Goal: Communication & Community: Answer question/provide support

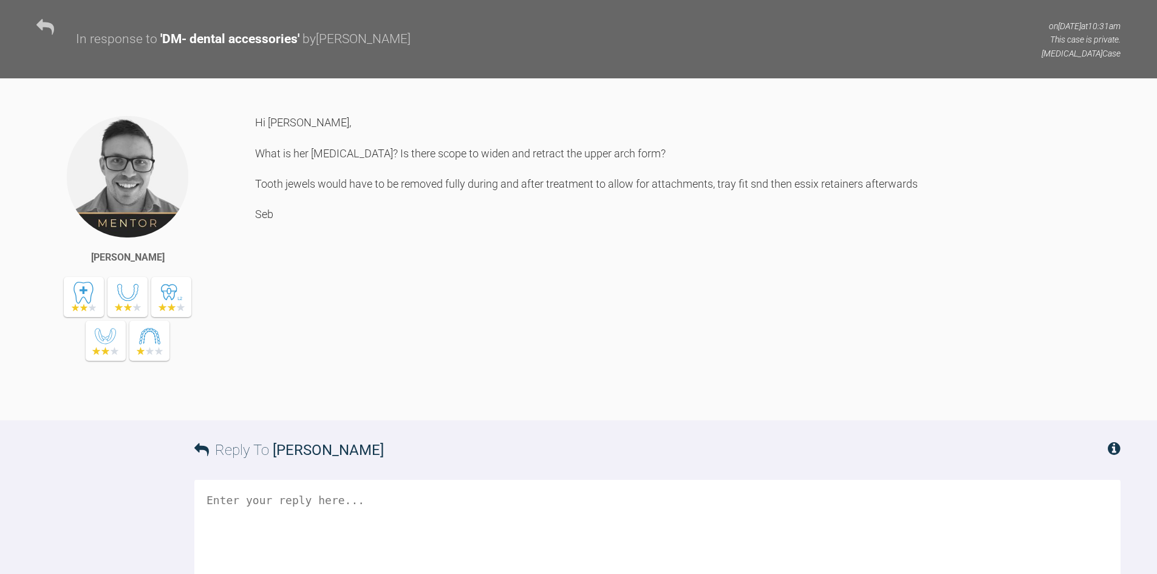
scroll to position [898, 0]
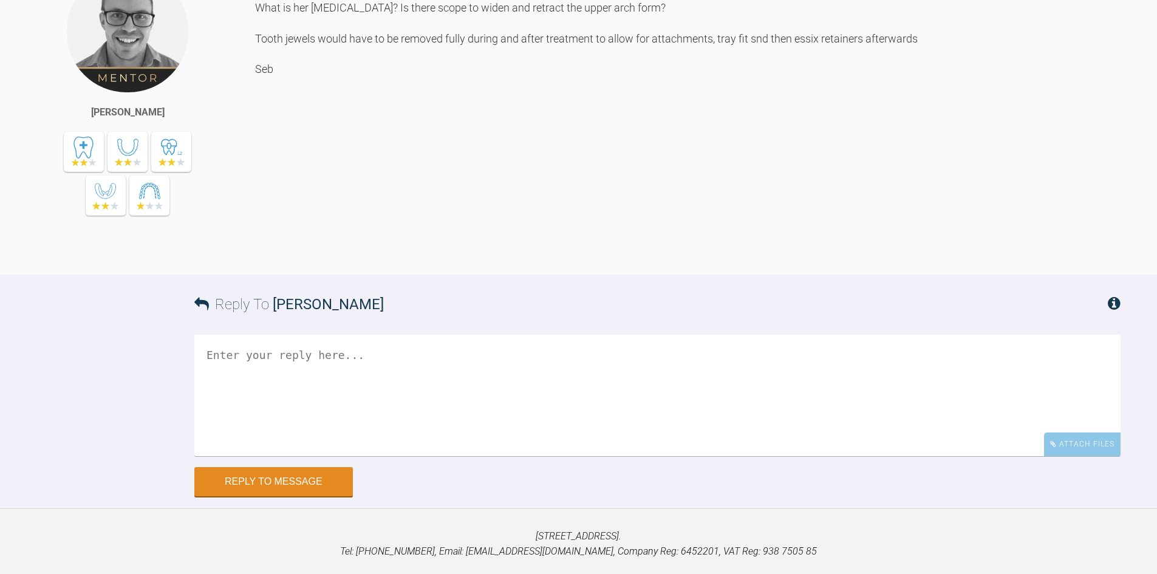
click at [398, 456] on textarea at bounding box center [657, 395] width 926 height 121
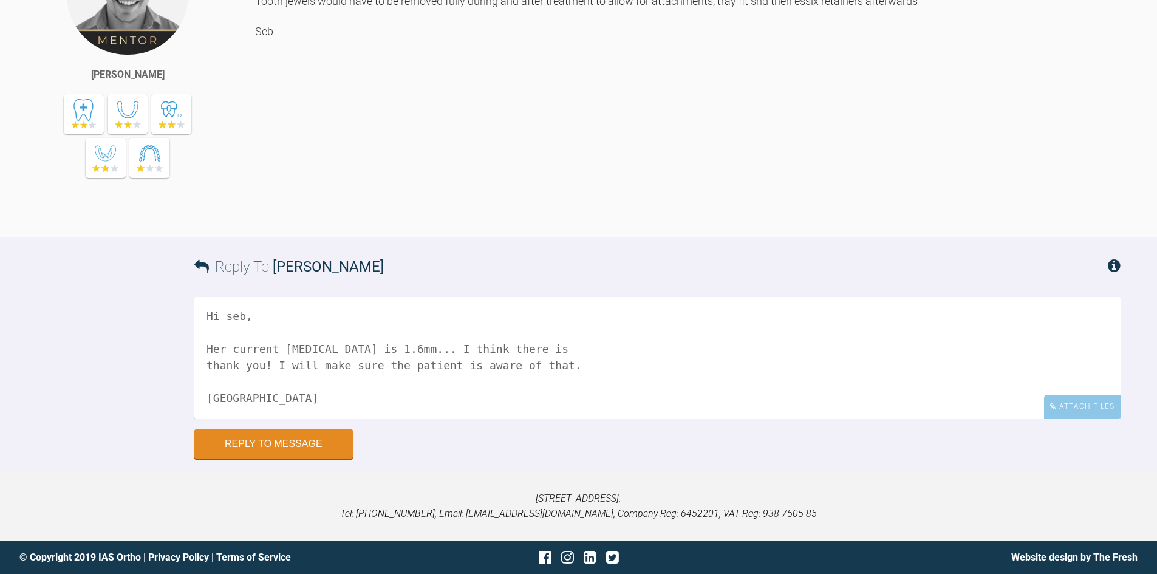
scroll to position [1080, 0]
click at [515, 348] on textarea "Hi seb, Her current [MEDICAL_DATA] is 1.6mm... I think there is thank you! I wi…" at bounding box center [657, 357] width 926 height 121
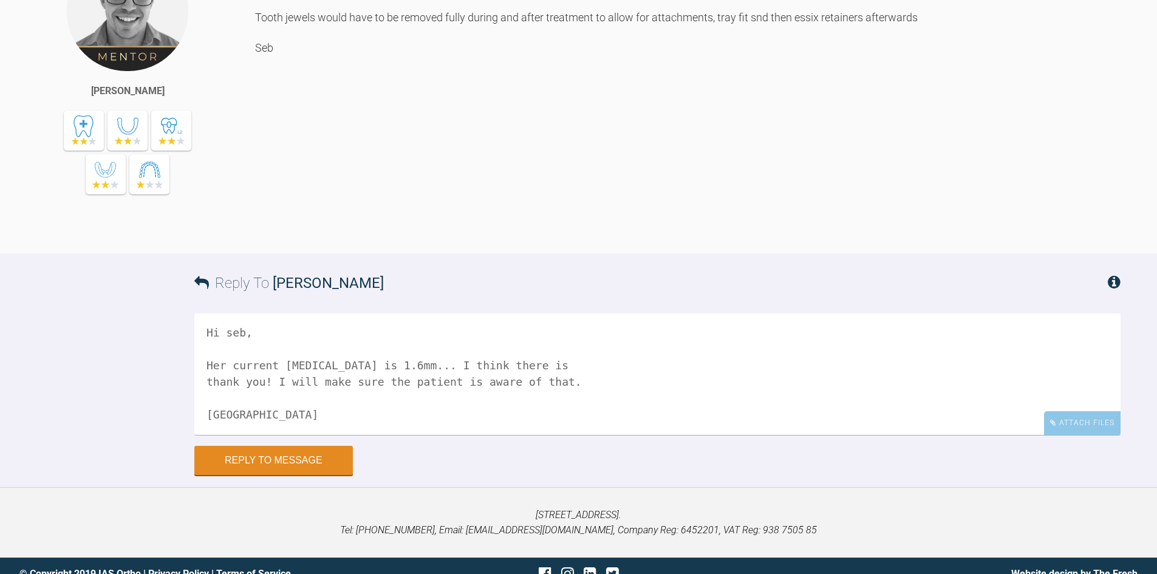
scroll to position [1019, 0]
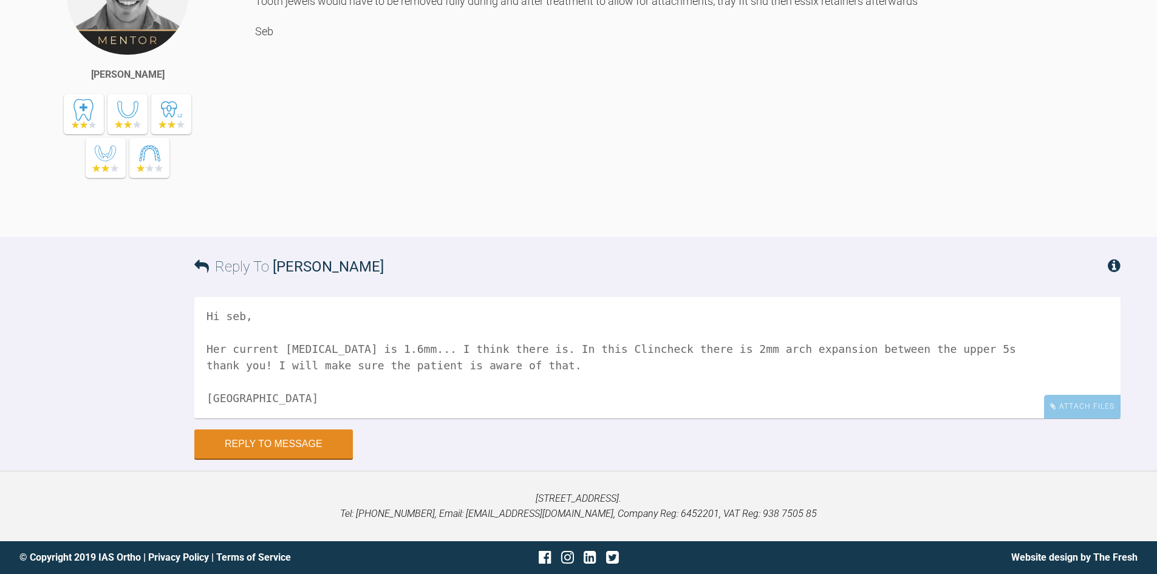
type textarea "Hi seb, Her current [MEDICAL_DATA] is 1.6mm... I think there is. In this Clinch…"
click at [303, 460] on button "Reply to Message" at bounding box center [273, 445] width 158 height 29
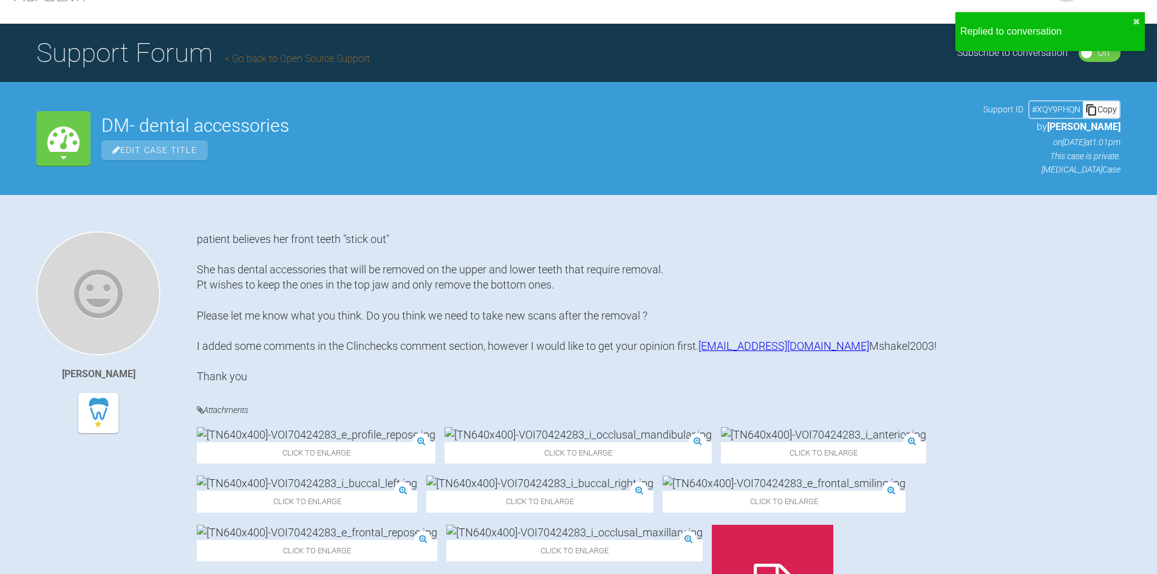
scroll to position [0, 0]
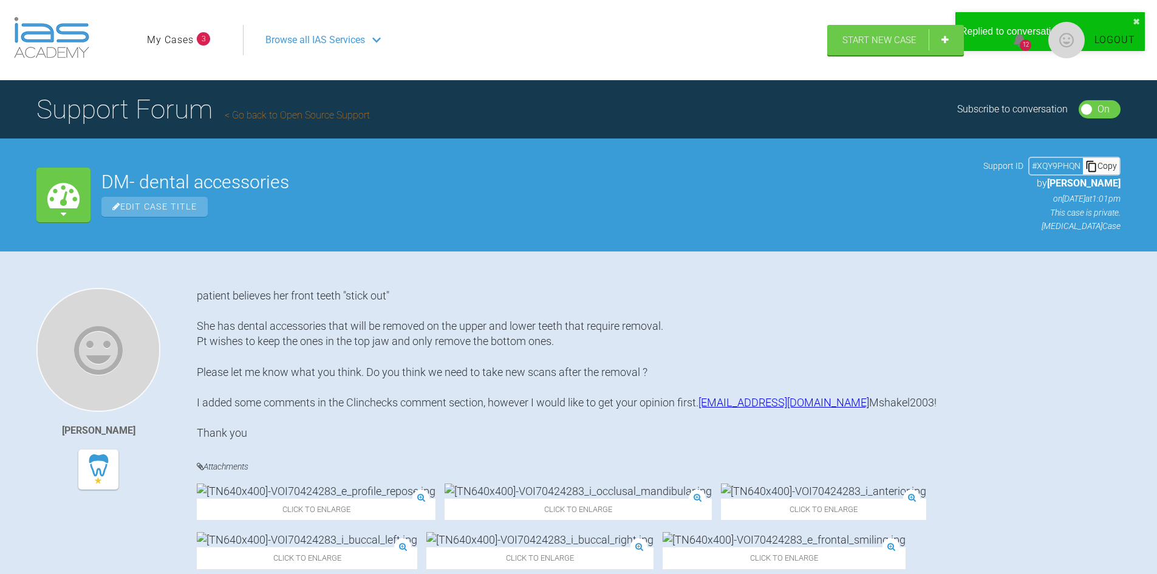
click at [180, 40] on link "My Cases" at bounding box center [170, 40] width 47 height 16
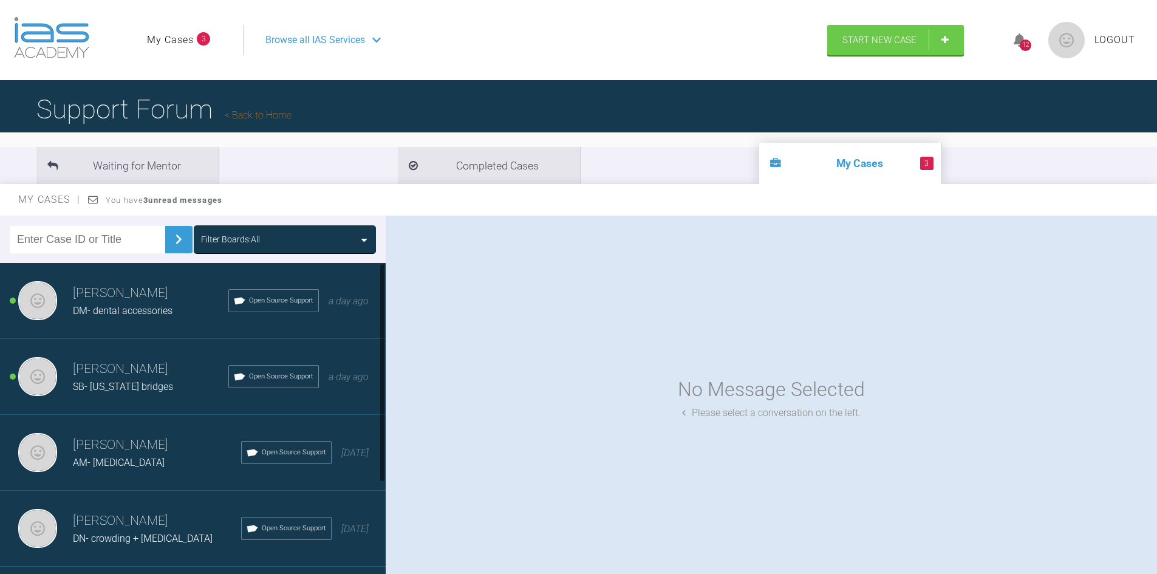
click at [141, 304] on div "DM- dental accessories" at bounding box center [150, 311] width 155 height 16
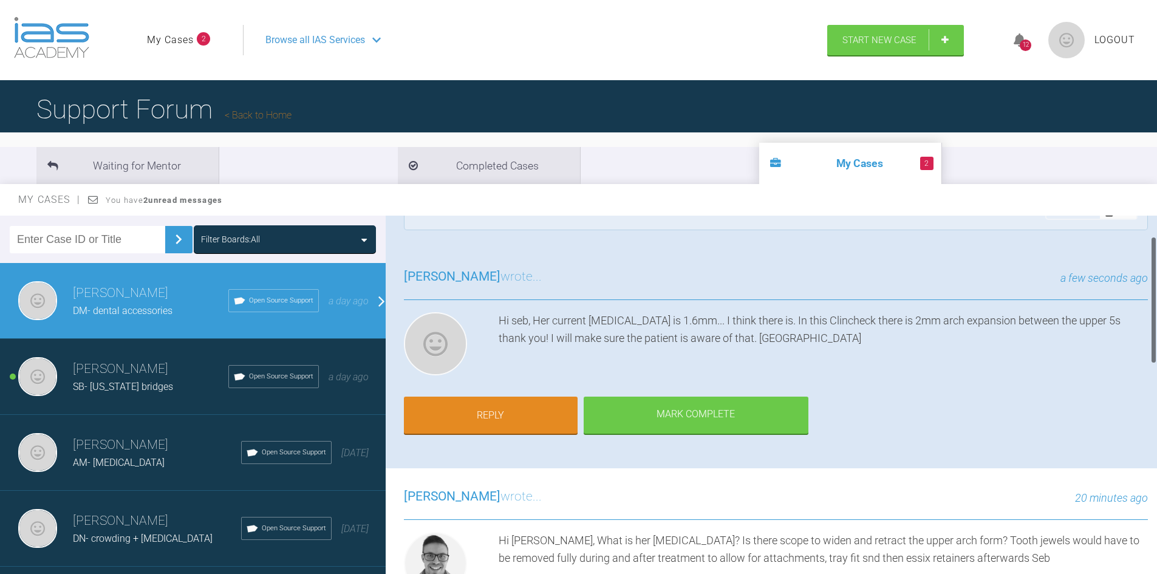
scroll to position [61, 0]
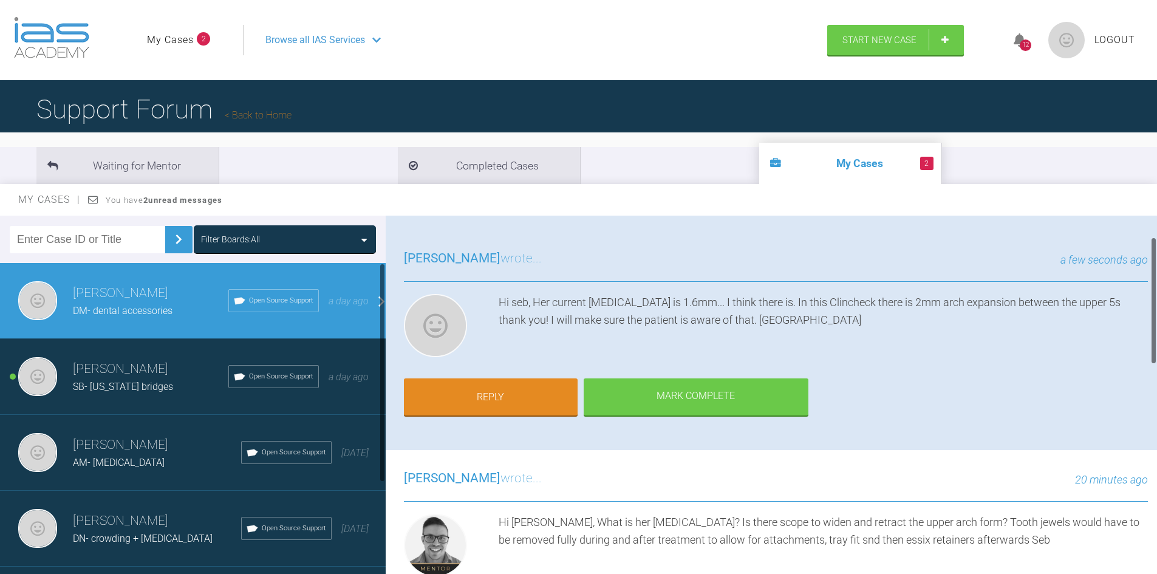
click at [119, 349] on div "[PERSON_NAME] SB- [US_STATE] bridges Open Source Support a day ago" at bounding box center [197, 377] width 395 height 76
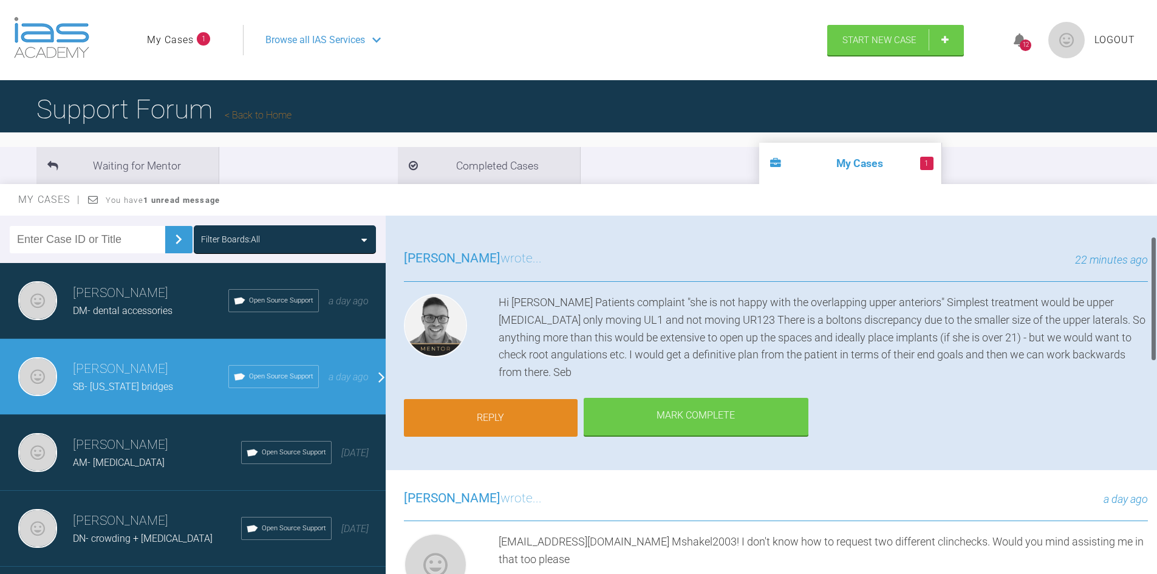
click at [508, 414] on link "Reply" at bounding box center [491, 418] width 174 height 38
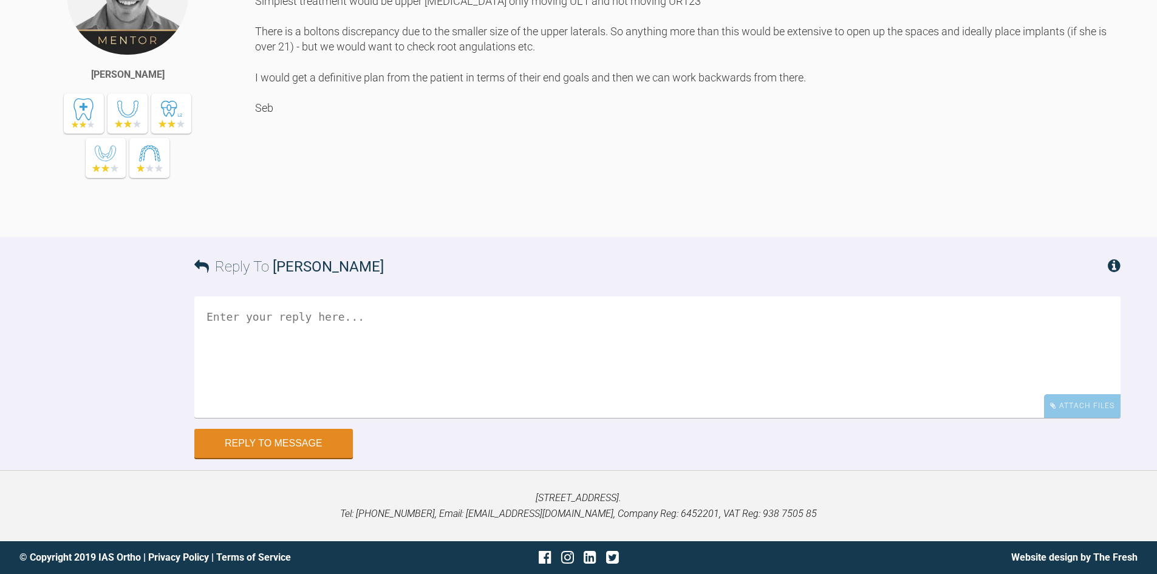
scroll to position [1181, 0]
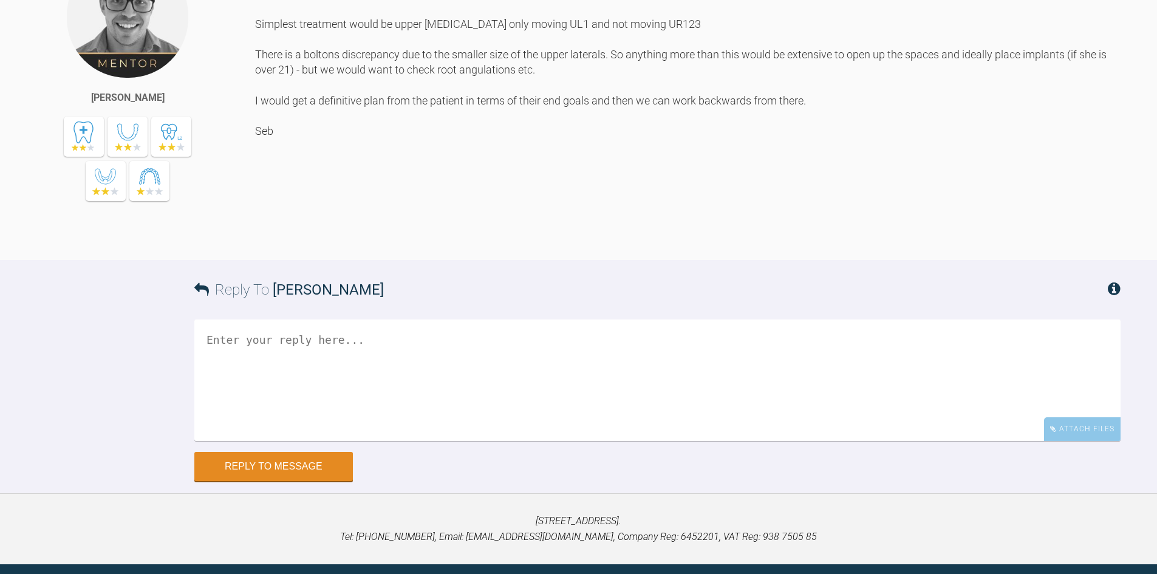
click at [466, 441] on textarea at bounding box center [657, 379] width 926 height 121
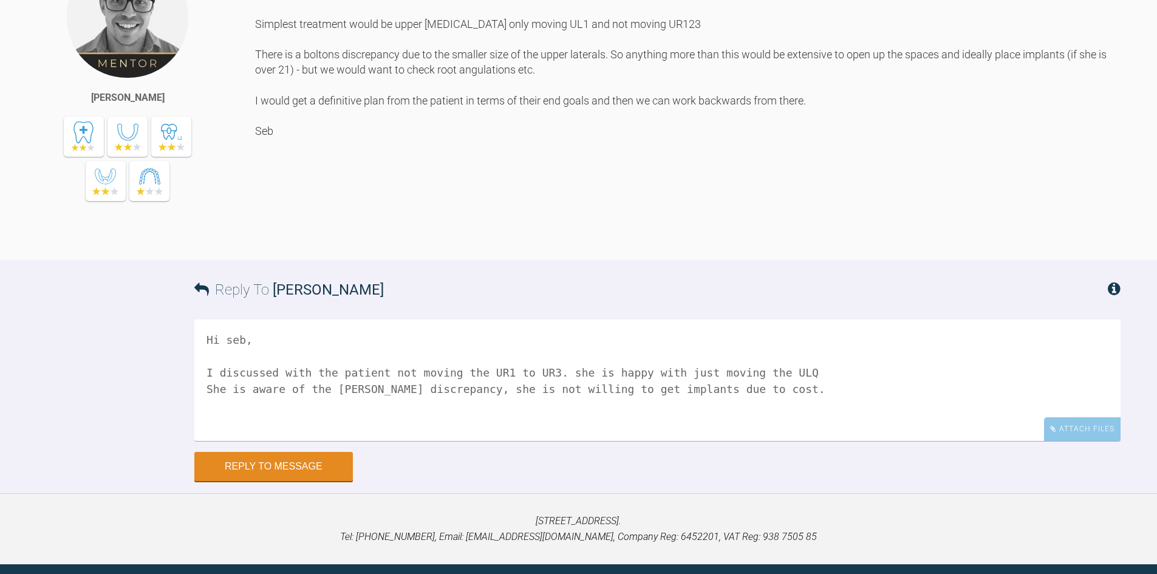
click at [768, 441] on textarea "Hi seb, I discussed with the patient not moving the UR1 to UR3. she is happy wi…" at bounding box center [657, 379] width 926 height 121
click at [749, 441] on textarea "Hi seb, I discussed with the patient not moving the UR1 to UR3. she is happy wi…" at bounding box center [657, 379] width 926 height 121
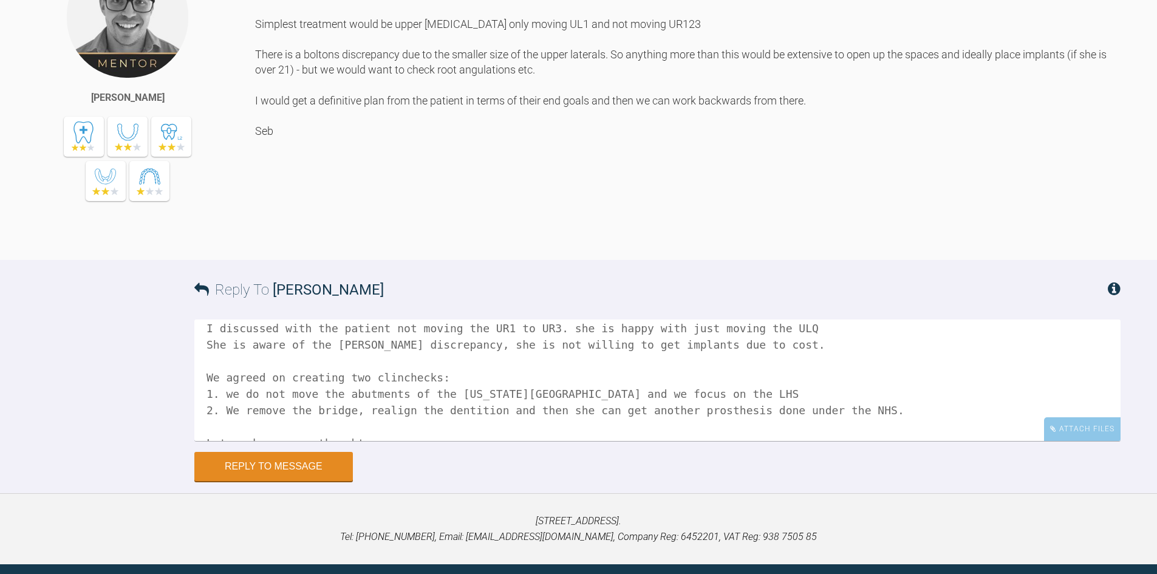
scroll to position [116, 0]
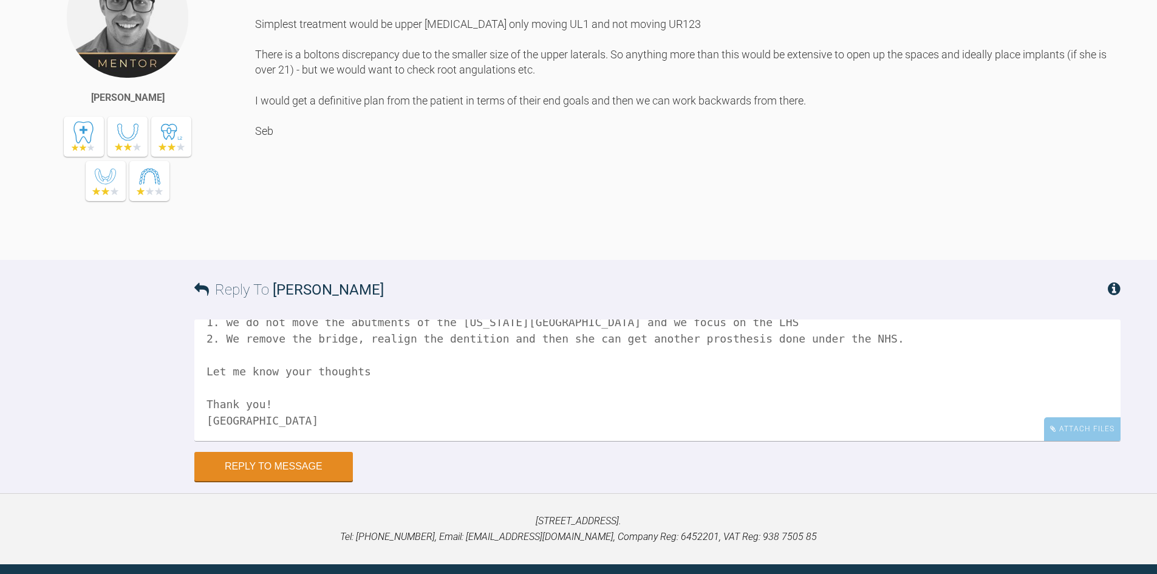
click at [844, 434] on textarea "Hi seb, I discussed with the patient not moving the UR1 to UR3. she is happy wi…" at bounding box center [657, 379] width 926 height 121
click at [840, 435] on textarea "Hi seb, I discussed with the patient not moving the UR1 to UR3. she is happy wi…" at bounding box center [657, 379] width 926 height 121
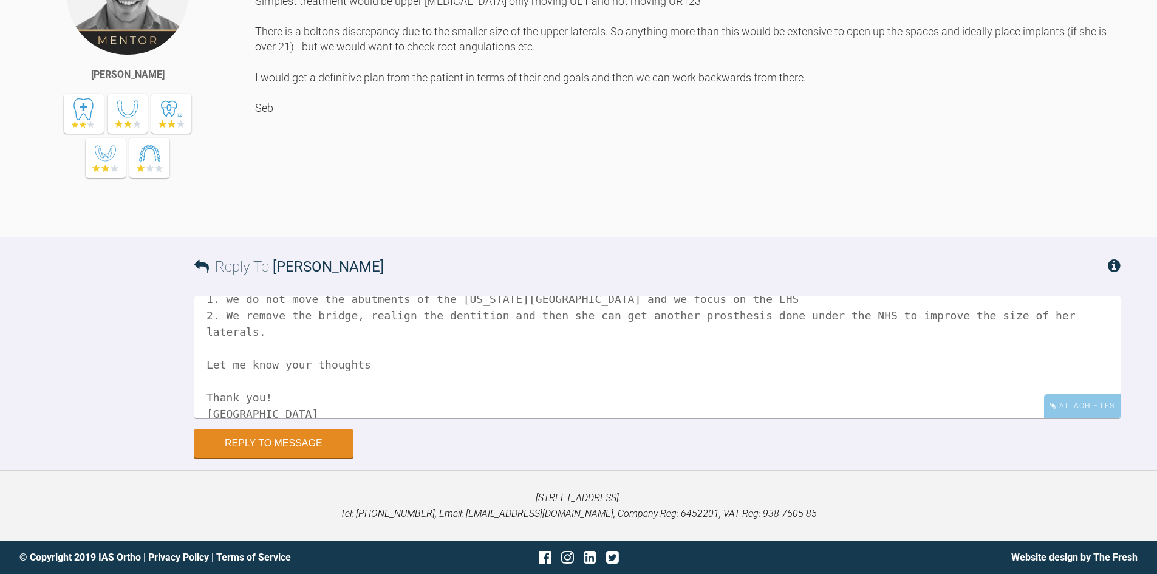
scroll to position [1303, 0]
type textarea "Hi seb, I discussed with the patient not moving the UR1 to UR3. she is happy wi…"
click at [261, 447] on button "Reply to Message" at bounding box center [273, 444] width 158 height 29
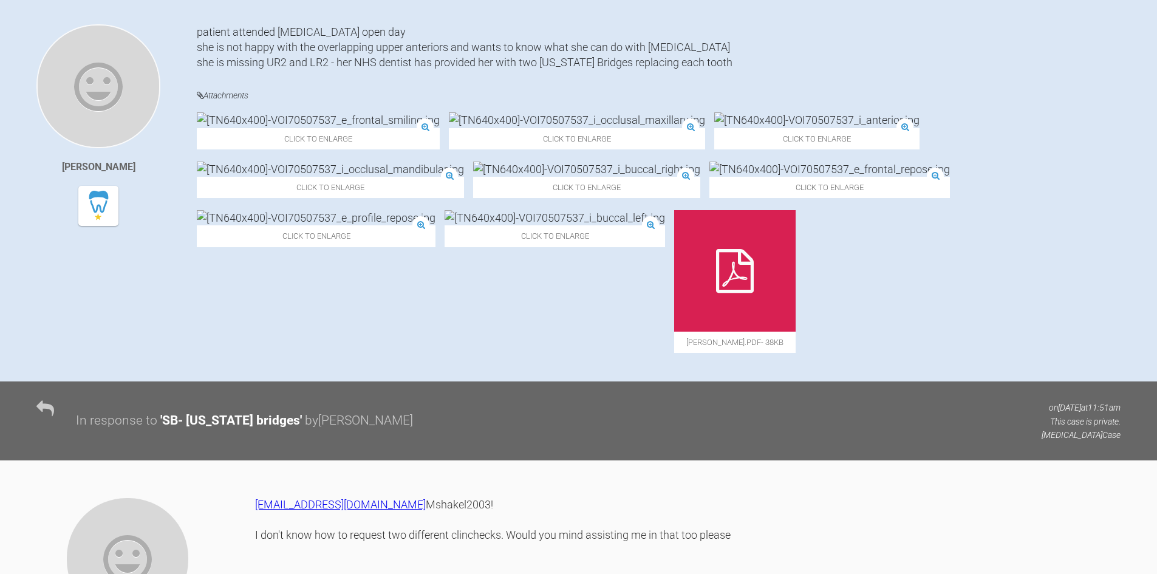
scroll to position [0, 0]
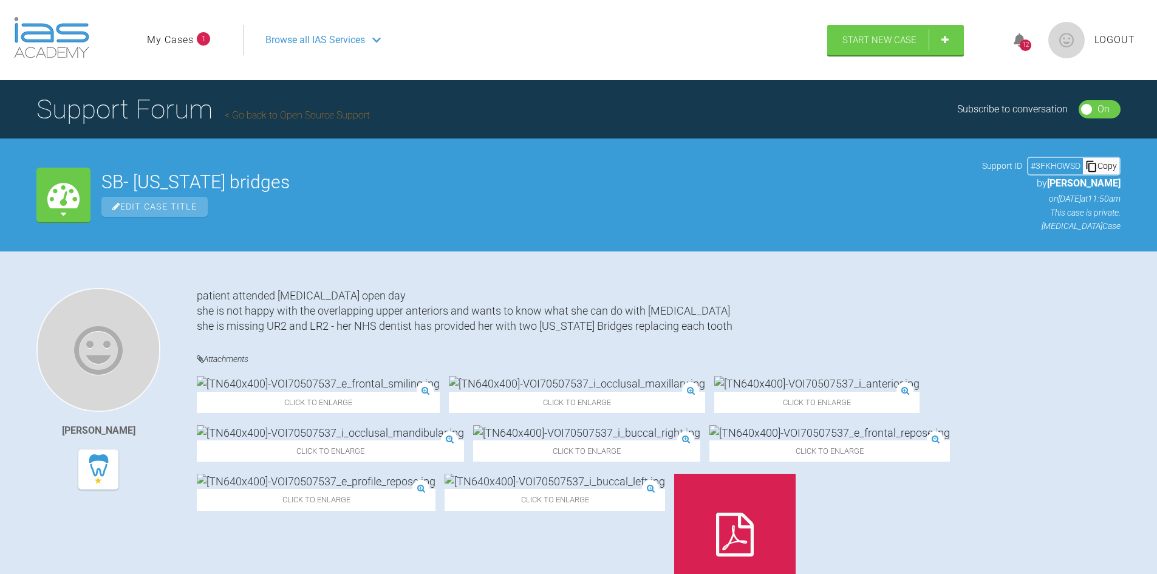
click at [206, 46] on li "My Cases 1" at bounding box center [178, 40] width 63 height 16
click at [191, 44] on link "My Cases" at bounding box center [170, 40] width 47 height 16
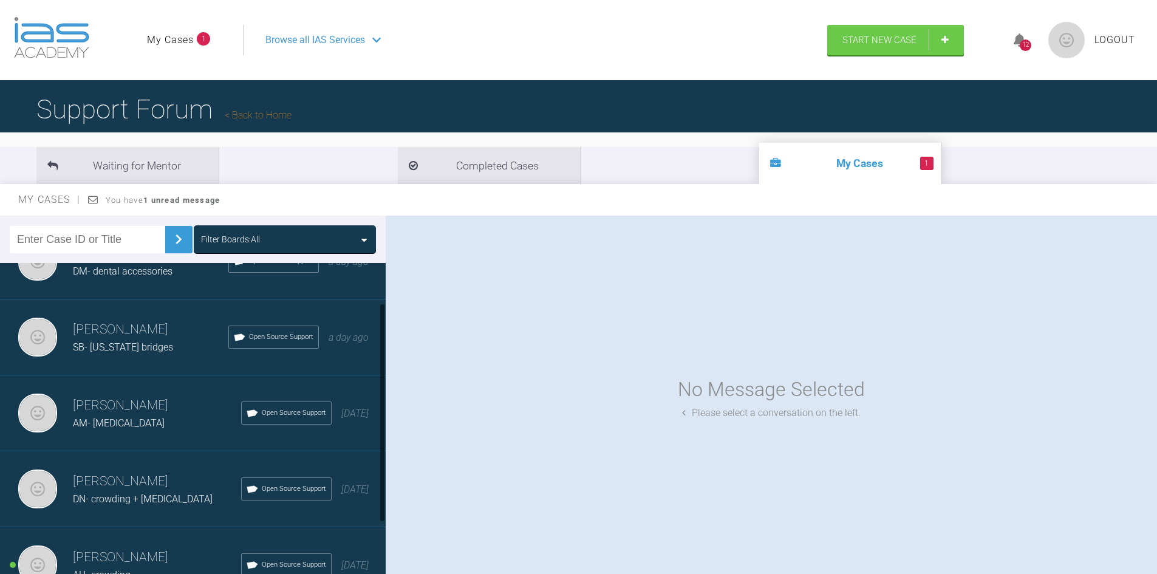
scroll to position [61, 0]
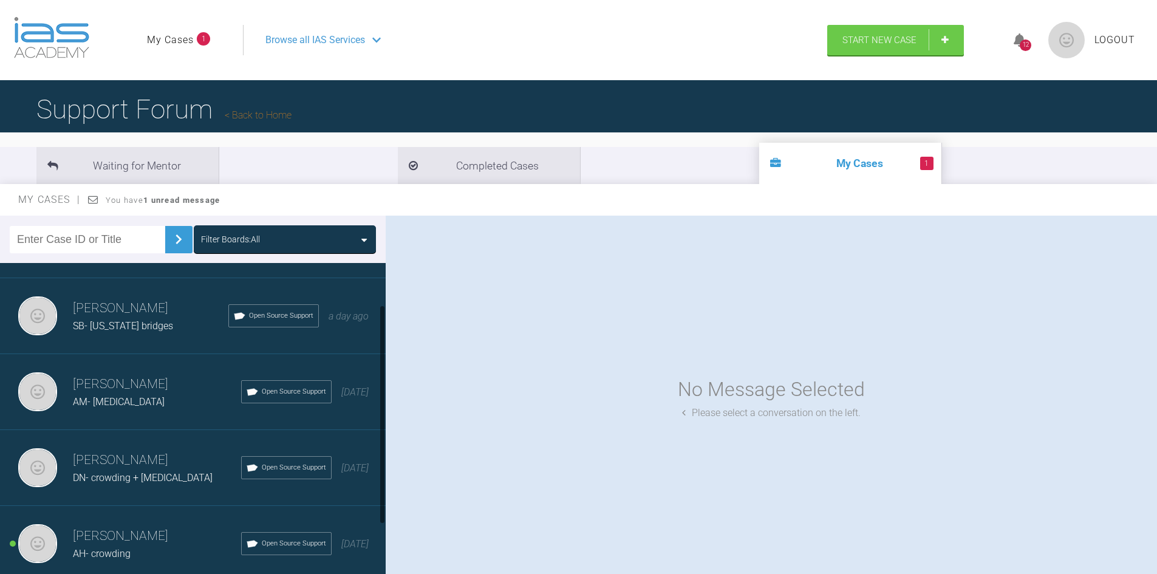
click at [135, 389] on h3 "[PERSON_NAME]" at bounding box center [157, 384] width 168 height 21
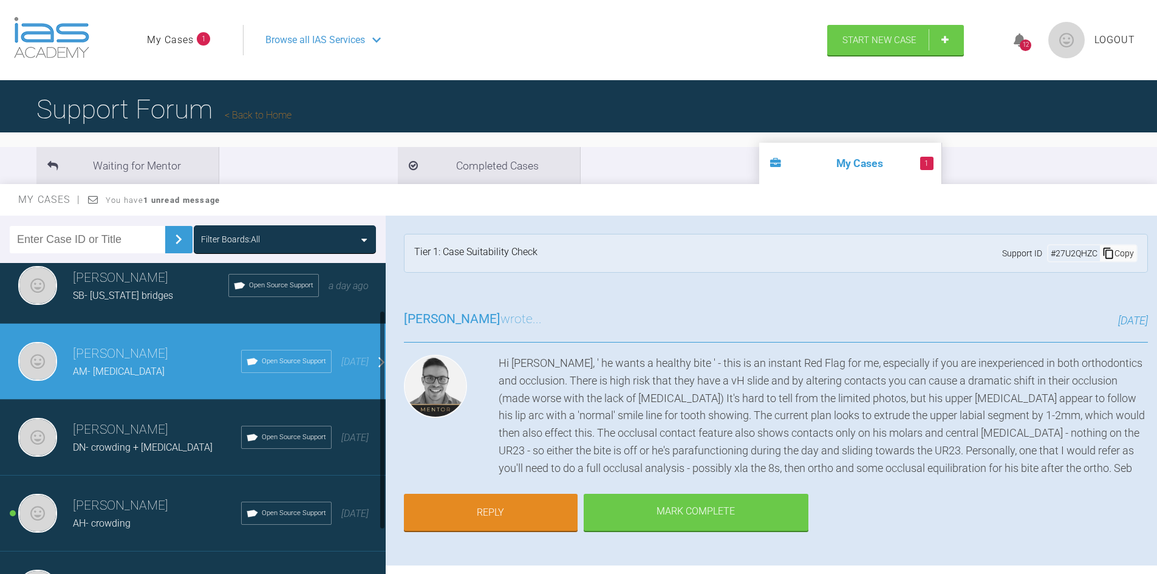
scroll to position [121, 0]
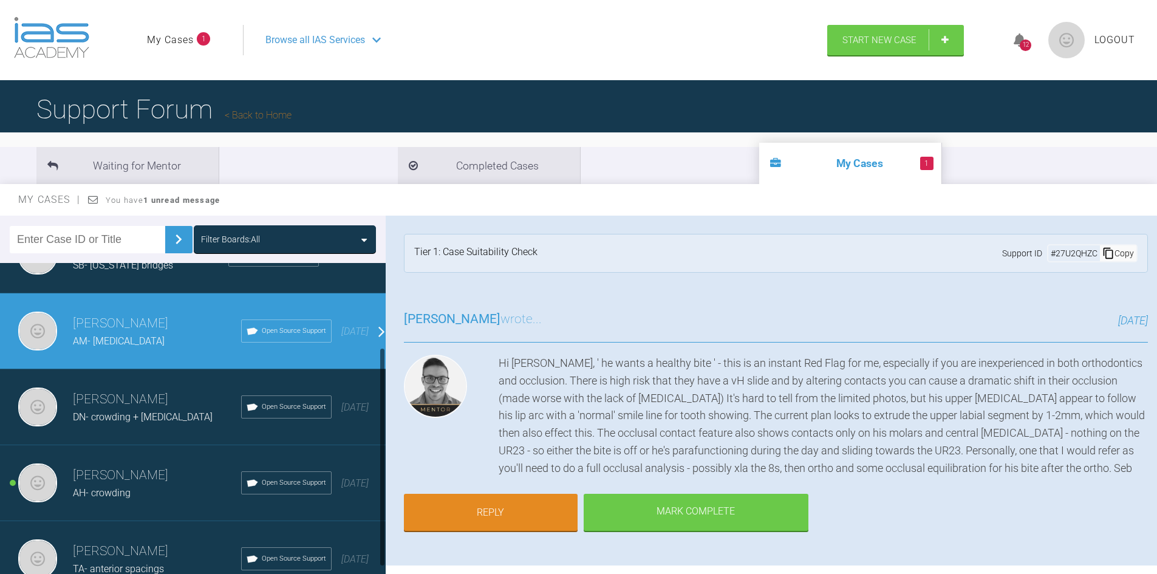
click at [131, 468] on h3 "[PERSON_NAME]" at bounding box center [157, 475] width 168 height 21
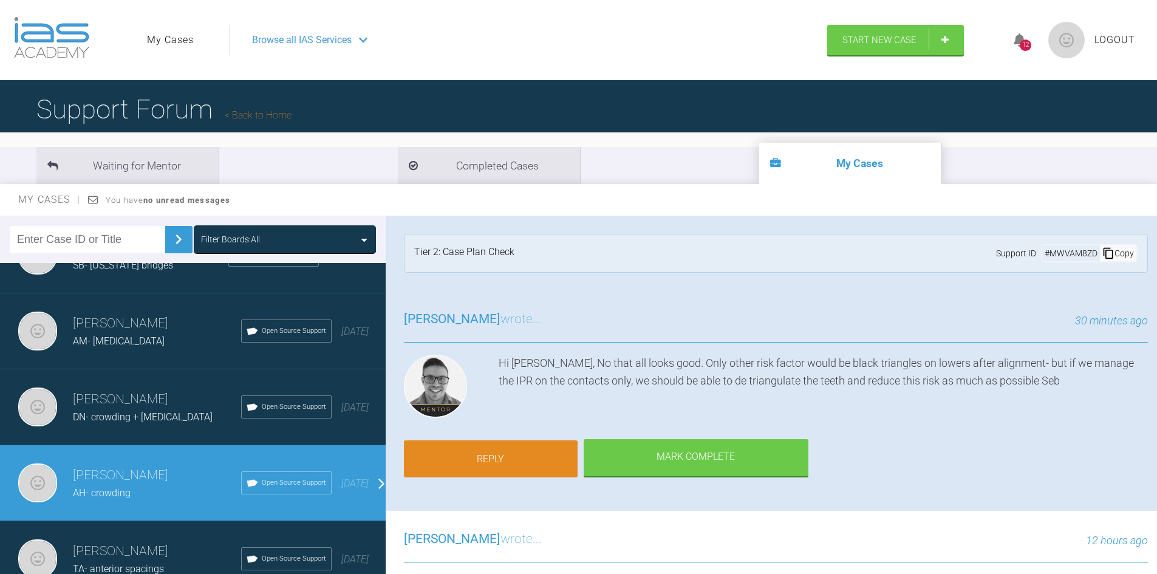
click at [513, 449] on link "Reply" at bounding box center [491, 459] width 174 height 38
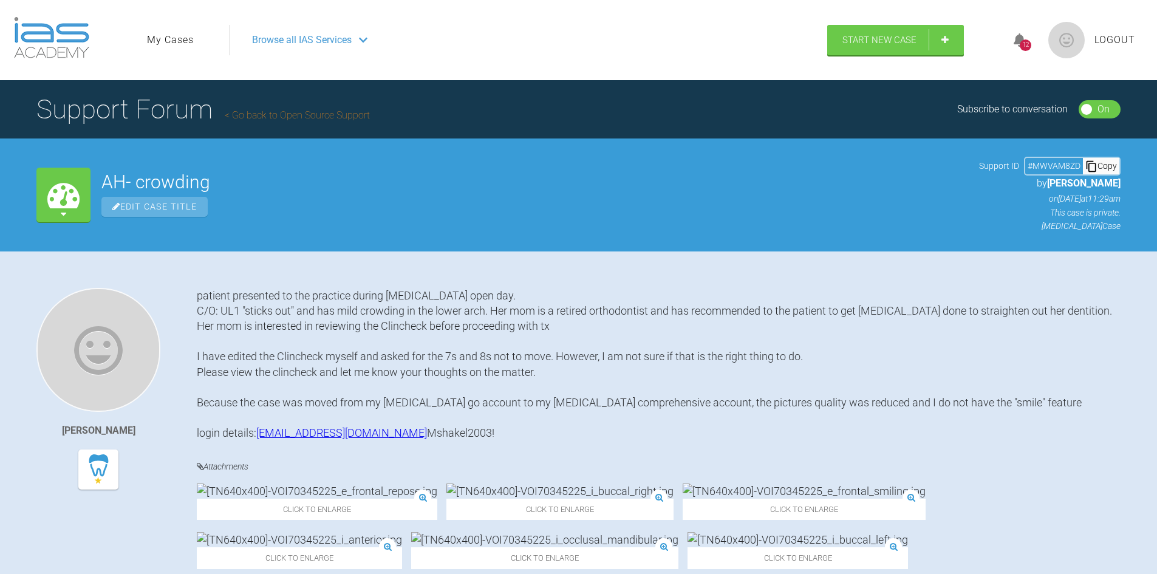
click at [311, 40] on span "Browse all IAS Services" at bounding box center [302, 40] width 100 height 16
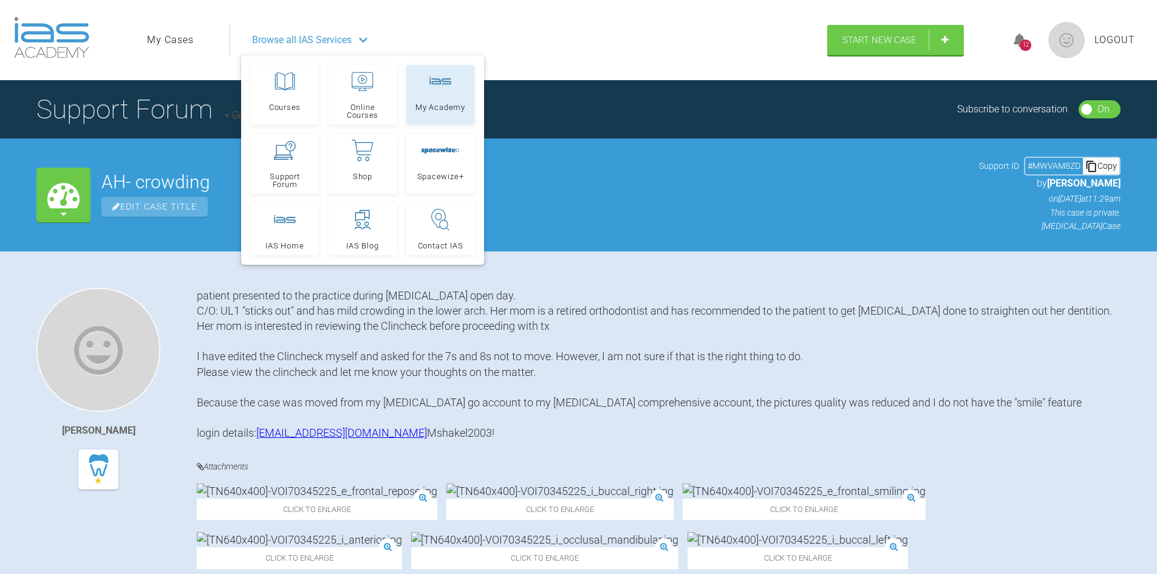
click at [431, 101] on link "My Academy" at bounding box center [440, 95] width 68 height 60
